Goal: Task Accomplishment & Management: Complete application form

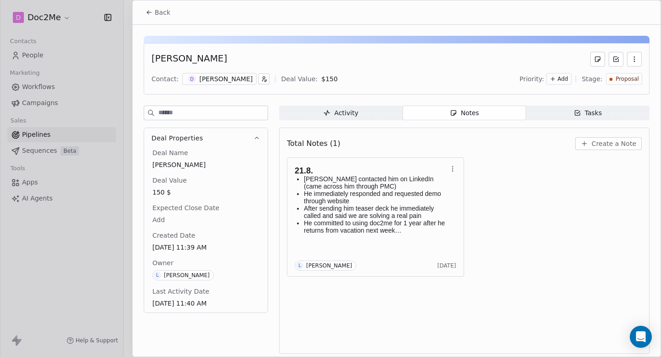
scroll to position [406, 0]
click at [147, 13] on icon at bounding box center [148, 13] width 2 height 2
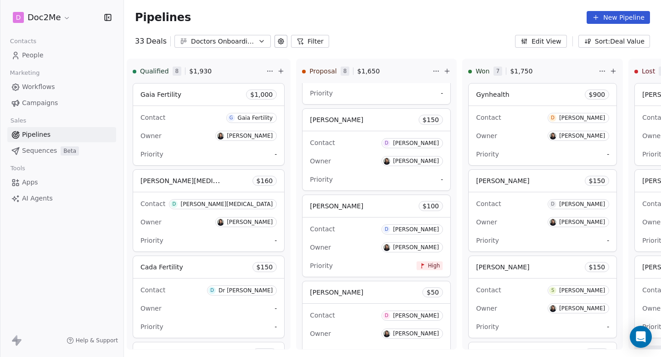
click at [50, 54] on link "People" at bounding box center [61, 55] width 109 height 15
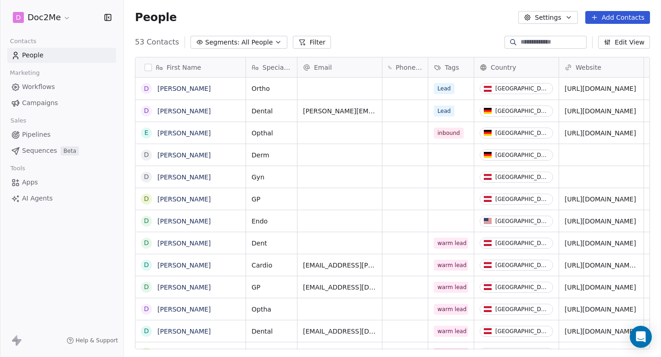
scroll to position [314, 537]
click at [613, 11] on button "Add Contacts" at bounding box center [617, 17] width 65 height 13
click at [601, 37] on span "Create new contact" at bounding box center [619, 38] width 63 height 10
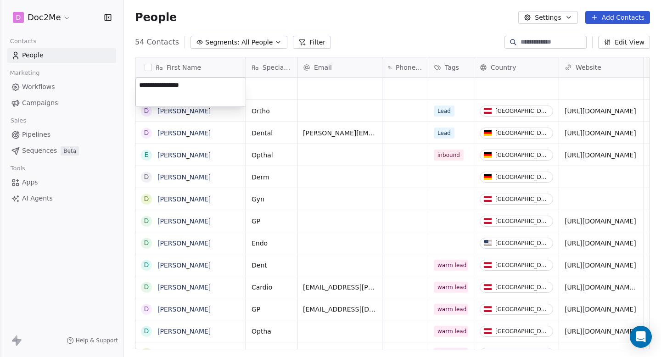
type textarea "**********"
click at [266, 83] on html "D Doc2Me Contacts People Marketing Workflows Campaigns Sales Pipelines Sequence…" at bounding box center [330, 178] width 661 height 357
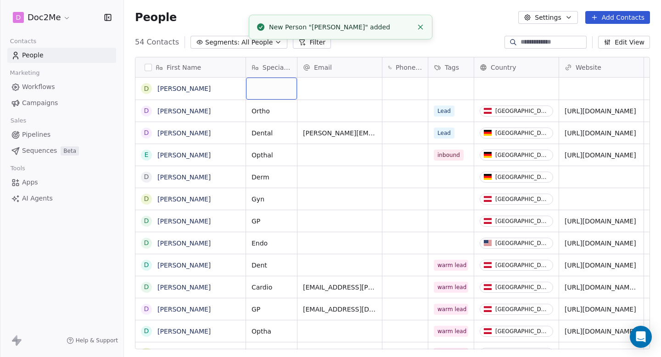
click at [267, 86] on div "grid" at bounding box center [271, 89] width 51 height 22
type textarea "**"
click at [452, 88] on html "D Doc2Me Contacts People Marketing Workflows Campaigns Sales Pipelines Sequence…" at bounding box center [330, 178] width 661 height 357
click at [452, 88] on div "grid" at bounding box center [450, 89] width 45 height 22
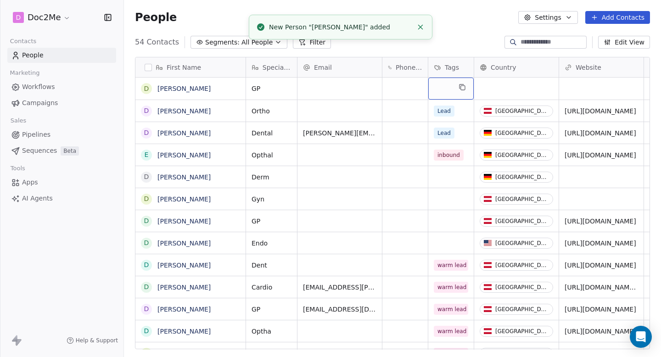
click at [452, 88] on div "grid" at bounding box center [450, 89] width 45 height 22
click at [444, 90] on div "grid" at bounding box center [450, 89] width 45 height 22
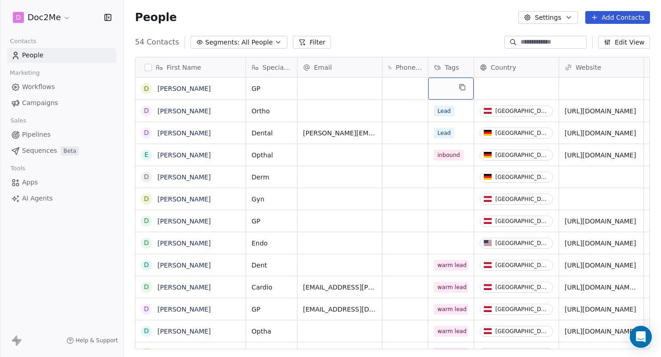
click at [444, 90] on div "grid" at bounding box center [450, 89] width 45 height 22
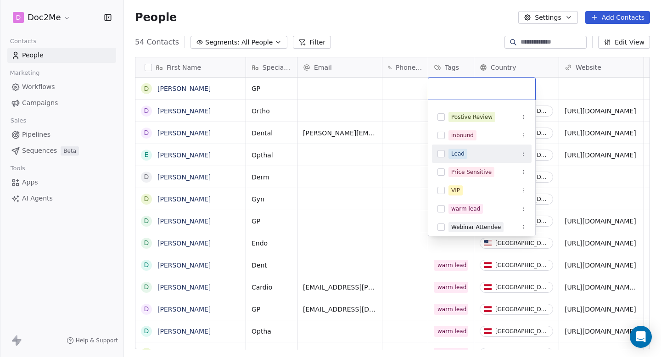
scroll to position [73, 0]
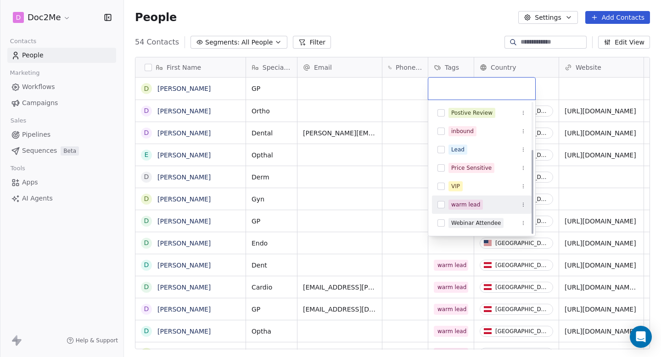
click at [441, 205] on button "Suggestions" at bounding box center [440, 204] width 7 height 7
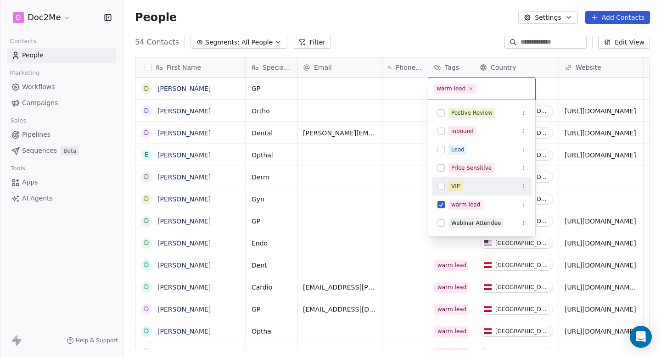
click at [567, 100] on html "D Doc2Me Contacts People Marketing Workflows Campaigns Sales Pipelines Sequence…" at bounding box center [330, 178] width 661 height 357
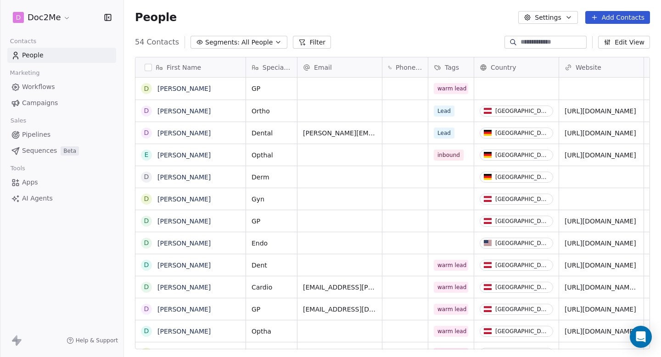
click at [526, 91] on div "grid" at bounding box center [516, 89] width 84 height 22
click at [526, 91] on html "D Doc2Me Contacts People Marketing Workflows Campaigns Sales Pipelines Sequence…" at bounding box center [330, 178] width 661 height 357
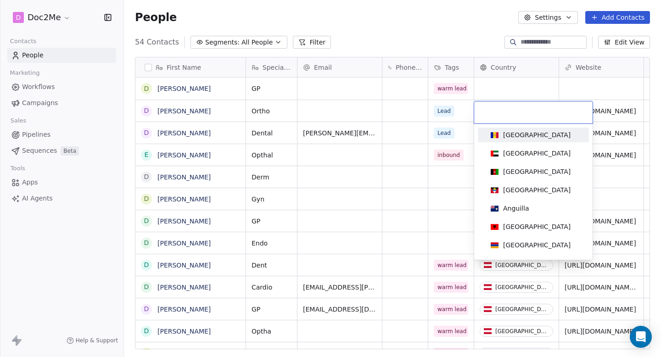
click at [518, 115] on input at bounding box center [532, 112] width 107 height 10
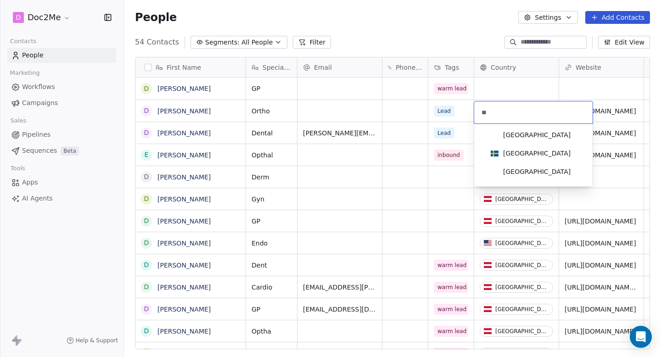
type input "*"
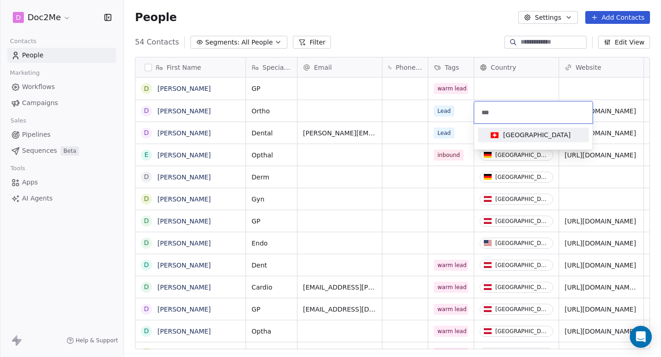
type input "***"
click at [523, 132] on div "[GEOGRAPHIC_DATA]" at bounding box center [536, 134] width 67 height 9
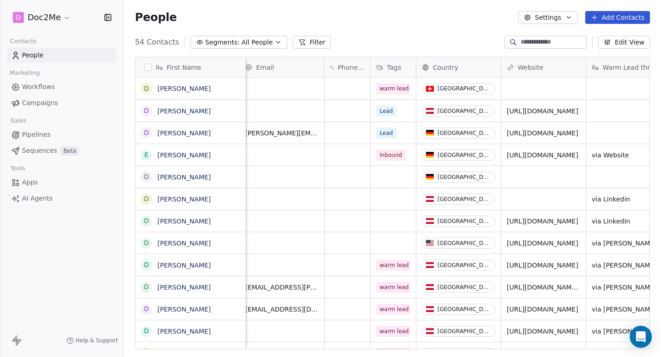
scroll to position [0, 79]
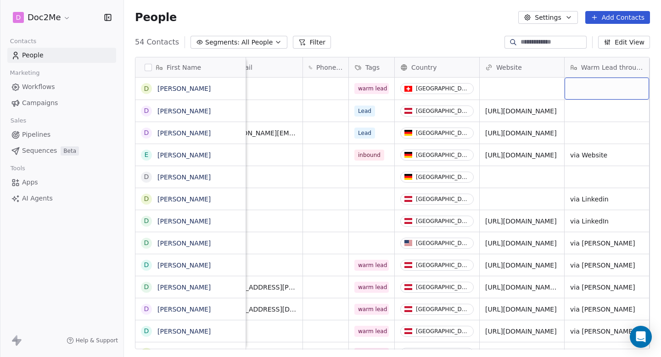
click at [614, 79] on div "grid" at bounding box center [606, 89] width 84 height 22
type textarea "**********"
click at [594, 146] on html "D Doc2Me Contacts People Marketing Workflows Campaigns Sales Pipelines Sequence…" at bounding box center [330, 178] width 661 height 357
click at [609, 114] on div "grid" at bounding box center [606, 111] width 84 height 22
type textarea "**********"
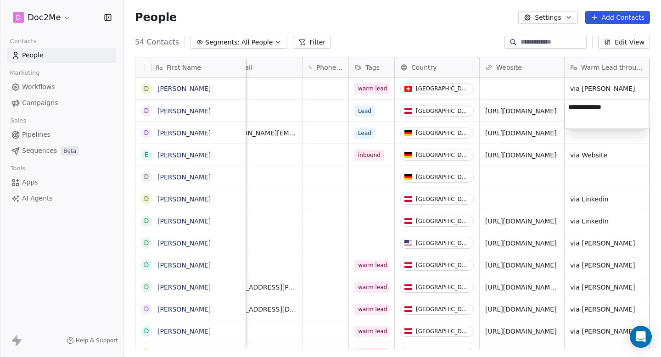
click at [530, 87] on html "D Doc2Me Contacts People Marketing Workflows Campaigns Sales Pipelines Sequence…" at bounding box center [330, 178] width 661 height 357
click at [621, 144] on html "D Doc2Me Contacts People Marketing Workflows Campaigns Sales Pipelines Sequence…" at bounding box center [330, 178] width 661 height 357
click at [616, 135] on div "grid" at bounding box center [606, 133] width 84 height 22
type textarea "**********"
click at [612, 173] on html "D Doc2Me Contacts People Marketing Workflows Campaigns Sales Pipelines Sequence…" at bounding box center [330, 178] width 661 height 357
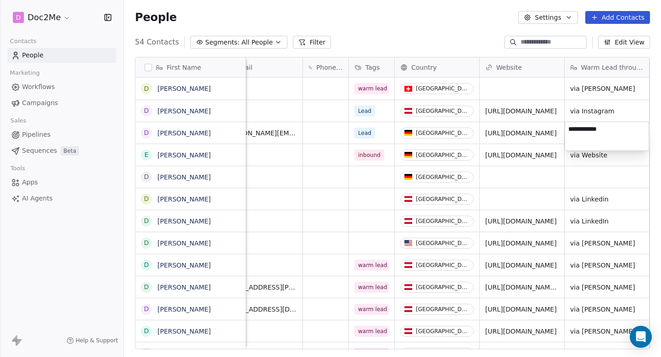
click at [612, 173] on html "D Doc2Me Contacts People Marketing Workflows Campaigns Sales Pipelines Sequence…" at bounding box center [330, 178] width 661 height 357
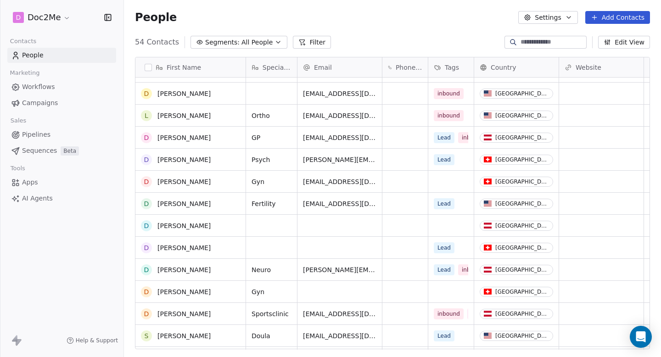
scroll to position [0, 0]
